Goal: Information Seeking & Learning: Learn about a topic

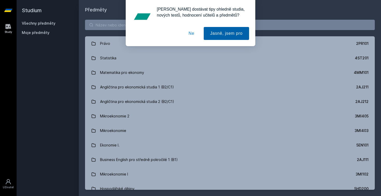
click at [225, 31] on button "Jasně, jsem pro" at bounding box center [226, 33] width 45 height 13
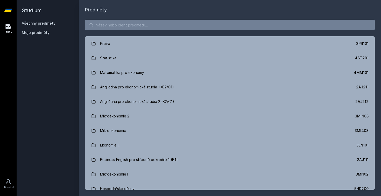
click at [41, 34] on span "Moje předměty" at bounding box center [36, 32] width 28 height 5
click at [40, 32] on span "Moje předměty" at bounding box center [36, 32] width 28 height 5
click at [39, 23] on link "Všechny předměty" at bounding box center [39, 23] width 34 height 4
click at [103, 27] on input "search" at bounding box center [230, 25] width 290 height 10
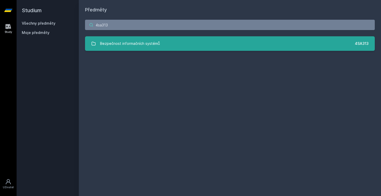
type input "4sa313"
click at [113, 47] on div "Bezpečnost informačních systémů" at bounding box center [130, 43] width 60 height 10
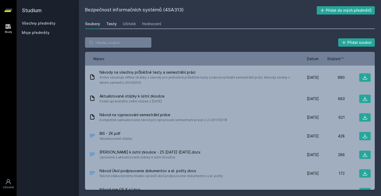
click at [109, 26] on div "Testy" at bounding box center [111, 23] width 10 height 5
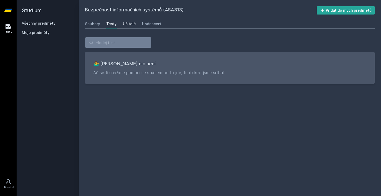
click at [130, 23] on div "Učitelé" at bounding box center [129, 23] width 13 height 5
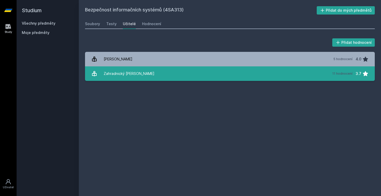
click at [126, 77] on div "Zahradnický [PERSON_NAME]" at bounding box center [129, 73] width 51 height 10
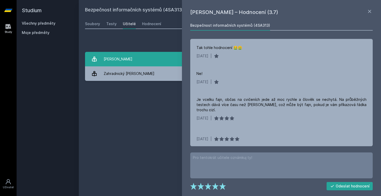
click at [144, 57] on link "[PERSON_NAME] 5 hodnocení 4.0" at bounding box center [230, 59] width 290 height 15
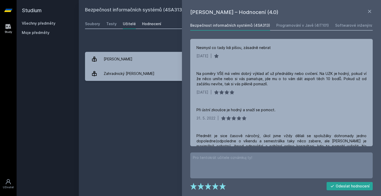
click at [151, 24] on div "Hodnocení" at bounding box center [151, 23] width 19 height 5
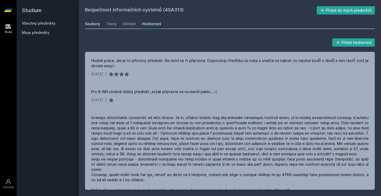
click at [91, 23] on div "Soubory" at bounding box center [92, 23] width 15 height 5
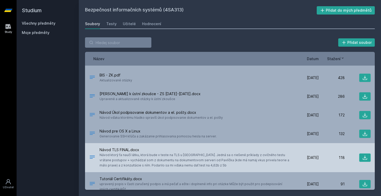
scroll to position [58, 0]
